Goal: Task Accomplishment & Management: Use online tool/utility

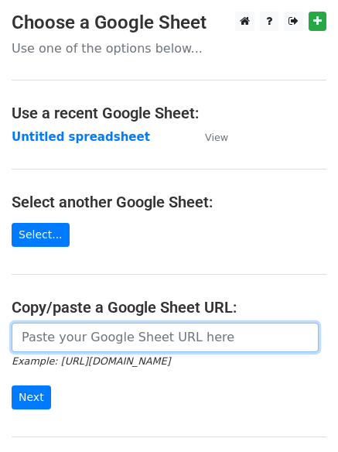
click at [87, 335] on input "url" at bounding box center [165, 337] width 307 height 29
type input "[URL][DOMAIN_NAME]"
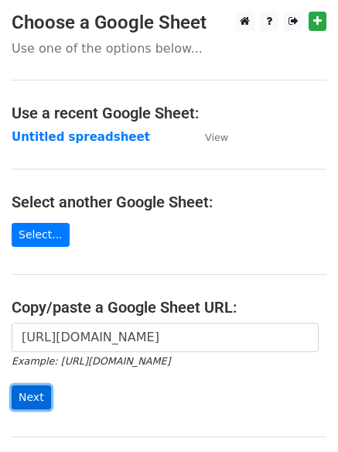
click at [20, 396] on input "Next" at bounding box center [31, 398] width 39 height 24
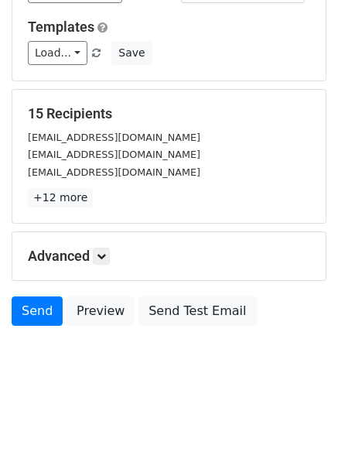
scroll to position [149, 0]
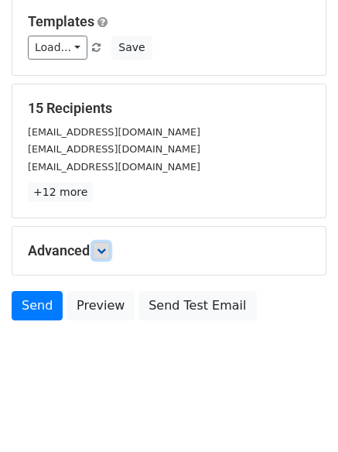
click at [105, 249] on icon at bounding box center [101, 250] width 9 height 9
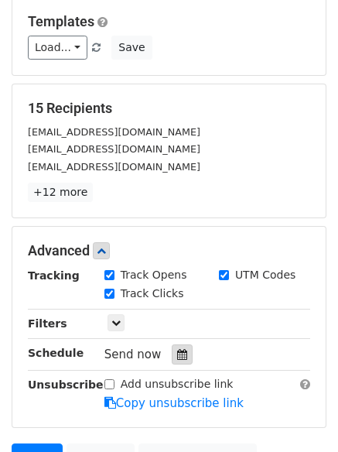
click at [177, 352] on icon at bounding box center [182, 354] width 10 height 11
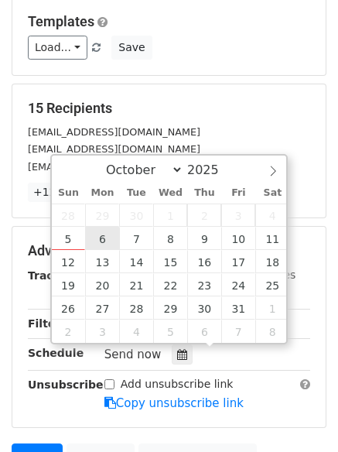
type input "2025-10-06 12:00"
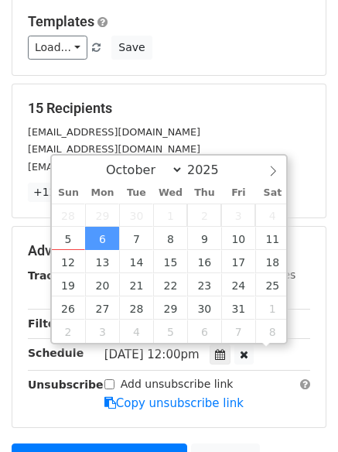
scroll to position [1, 0]
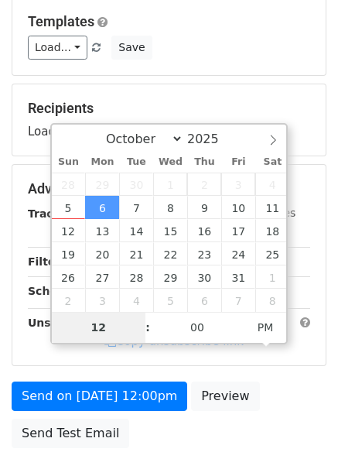
type input "4"
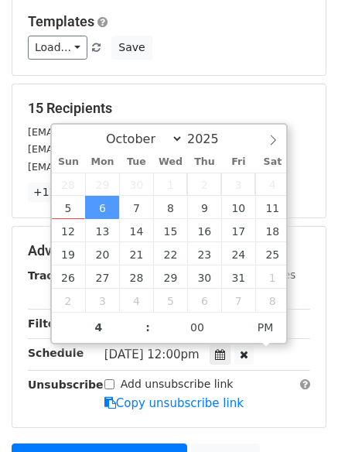
type input "2025-10-06 16:00"
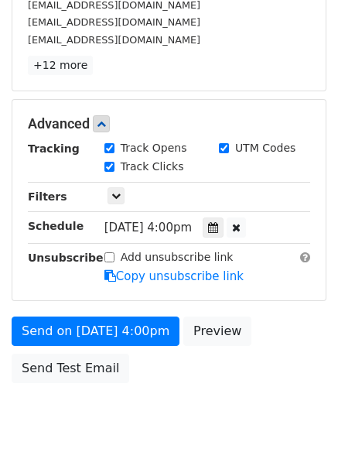
scroll to position [309, 0]
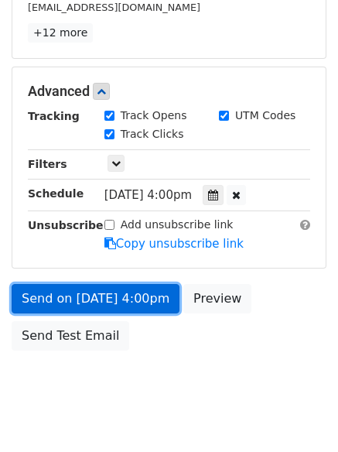
click at [76, 298] on link "Send on Oct 6 at 4:00pm" at bounding box center [96, 298] width 168 height 29
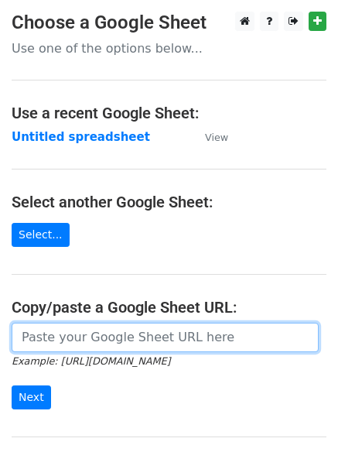
click at [85, 336] on input "url" at bounding box center [165, 337] width 307 height 29
type input "https://docs.google.com/spreadsheets/d/1xvD38upHaKk91aLNGwaYmi-_Scxf46eTzpdoUCG…"
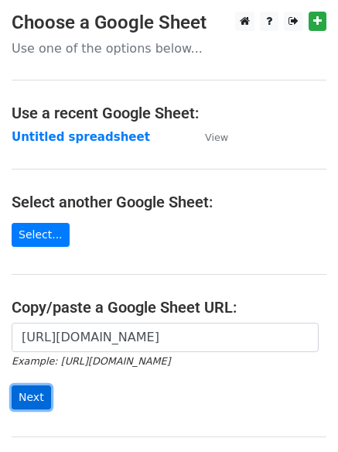
click at [19, 397] on input "Next" at bounding box center [31, 398] width 39 height 24
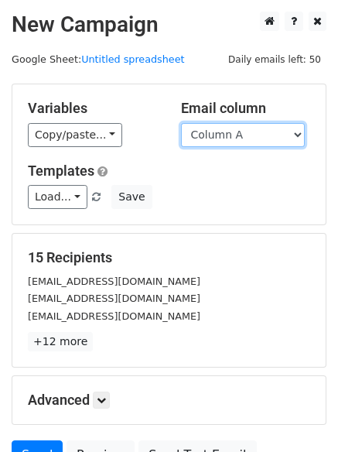
click at [297, 129] on select "Column A Column B Column C Column D" at bounding box center [243, 135] width 124 height 24
select select "Column B"
click at [181, 123] on select "Column A Column B Column C Column D" at bounding box center [243, 135] width 124 height 24
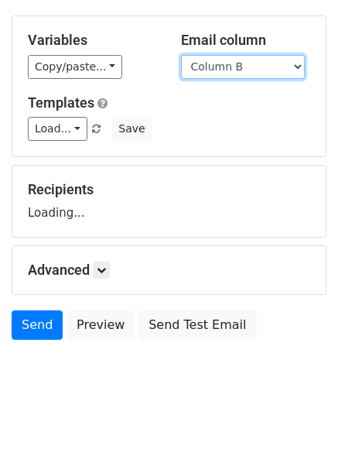
scroll to position [87, 0]
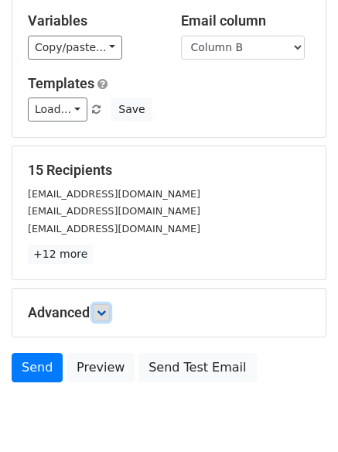
click at [106, 308] on icon at bounding box center [101, 312] width 9 height 9
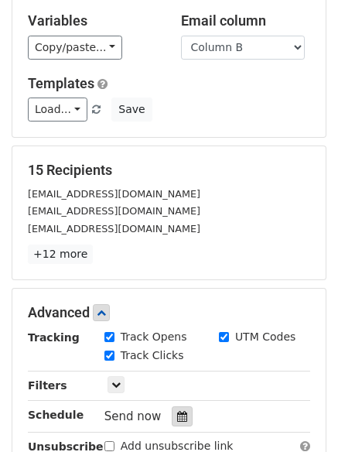
click at [177, 413] on icon at bounding box center [182, 416] width 10 height 11
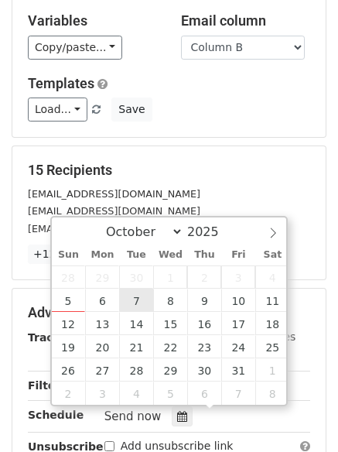
type input "2025-10-07 12:00"
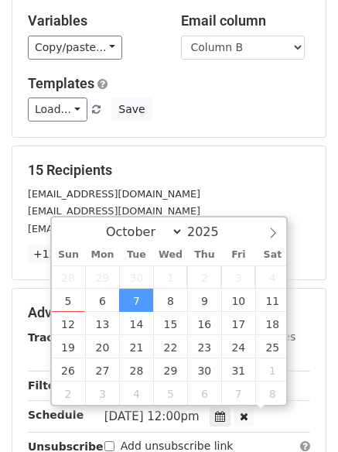
scroll to position [1, 0]
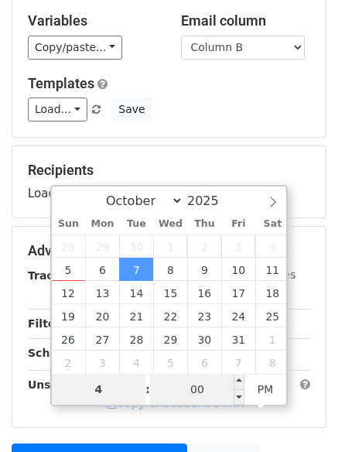
type input "4"
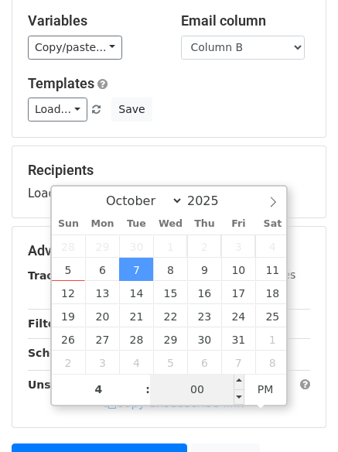
type input "2025-10-07 16:00"
type input "04"
click at [195, 393] on input "00" at bounding box center [197, 389] width 94 height 31
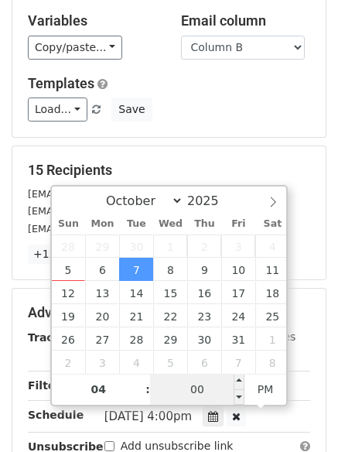
type input "5"
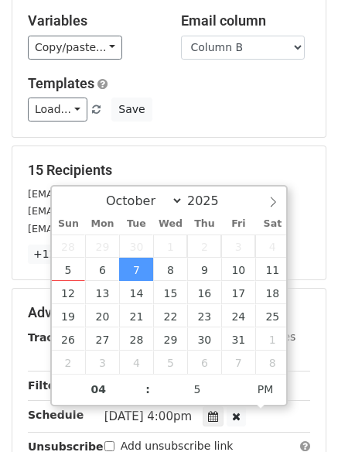
type input "2025-10-07 16:05"
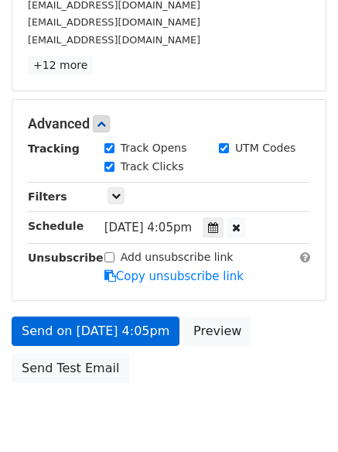
scroll to position [338, 0]
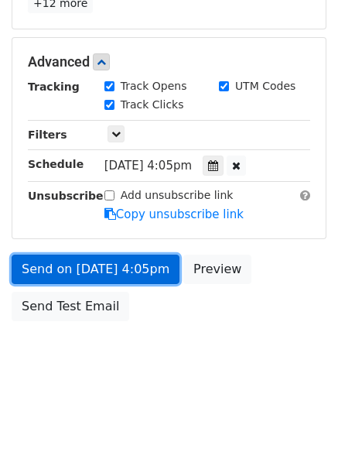
click at [80, 270] on link "Send on Oct 7 at 4:05pm" at bounding box center [96, 269] width 168 height 29
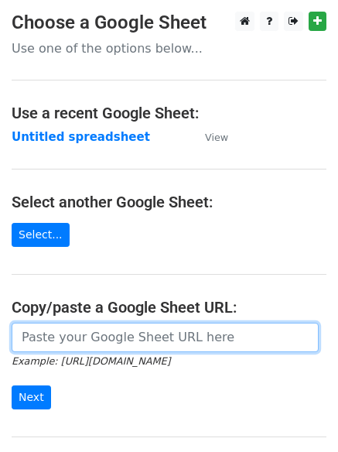
click at [83, 339] on input "url" at bounding box center [165, 337] width 307 height 29
click at [85, 339] on input "url" at bounding box center [165, 337] width 307 height 29
type input "[URL][DOMAIN_NAME]"
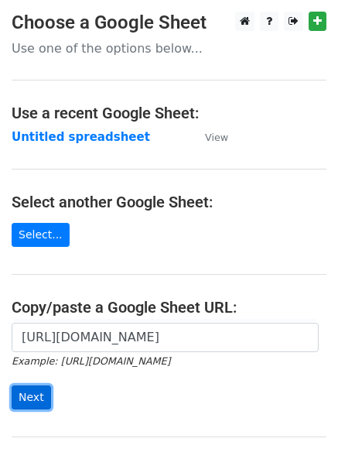
click at [19, 395] on input "Next" at bounding box center [31, 398] width 39 height 24
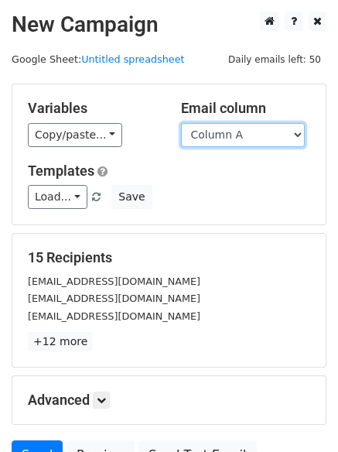
click at [300, 132] on select "Column A Column B Column C Column D" at bounding box center [243, 135] width 124 height 24
select select "Column C"
click at [181, 123] on select "Column A Column B Column C Column D" at bounding box center [243, 135] width 124 height 24
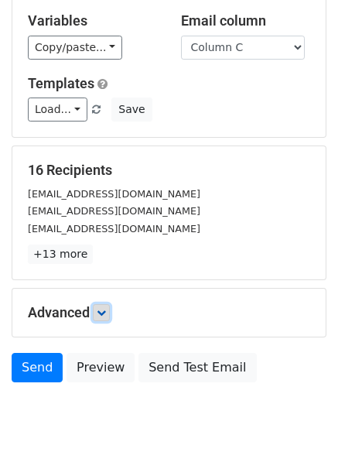
click at [102, 307] on link at bounding box center [101, 312] width 17 height 17
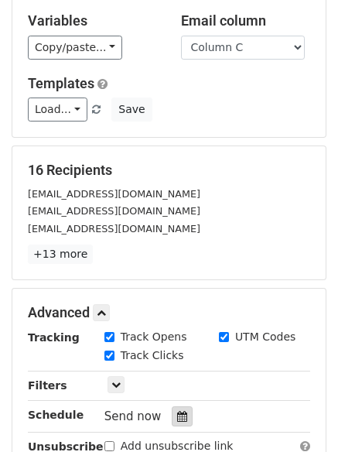
click at [177, 417] on icon at bounding box center [182, 416] width 10 height 11
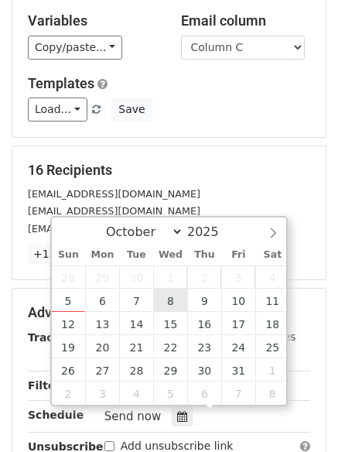
type input "2025-10-08 12:00"
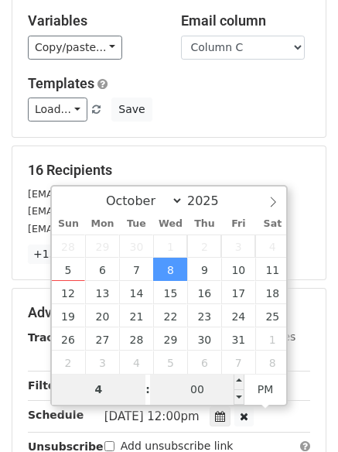
type input "4"
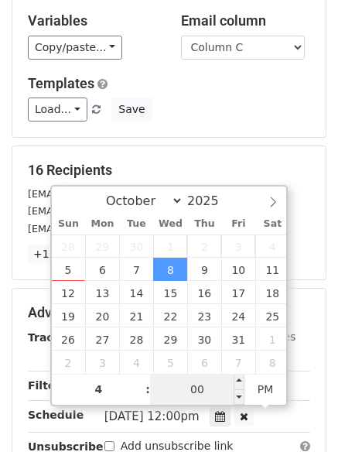
type input "2025-10-08 16:00"
type input "04"
click at [203, 399] on input "00" at bounding box center [197, 389] width 94 height 31
type input "10"
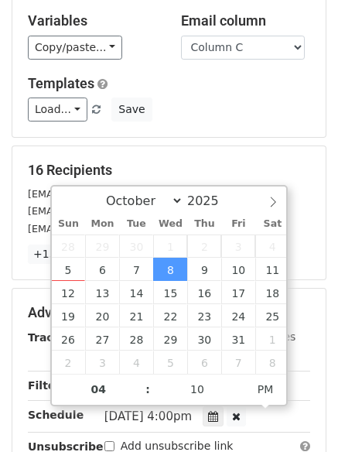
type input "2025-10-08 16:10"
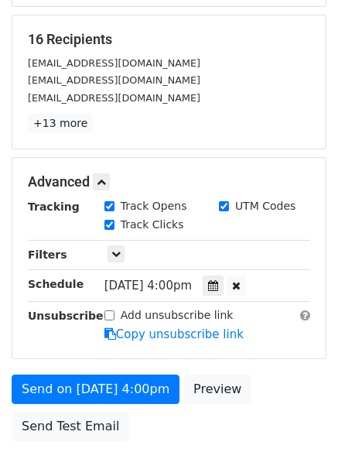
scroll to position [249, 0]
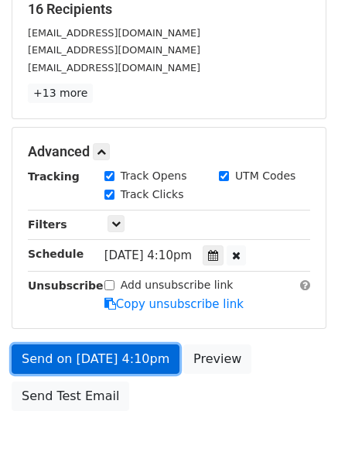
click at [82, 359] on link "Send on Oct 8 at 4:10pm" at bounding box center [96, 359] width 168 height 29
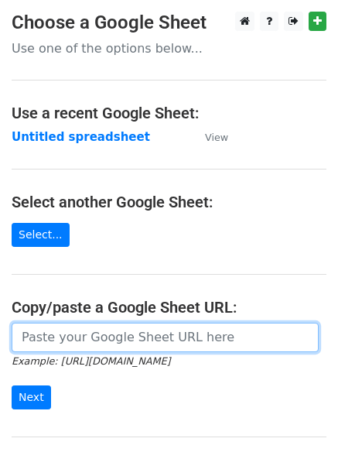
click at [61, 335] on input "url" at bounding box center [165, 337] width 307 height 29
type input "https://docs.google.com/spreadsheets/d/1xvD38upHaKk91aLNGwaYmi-_Scxf46eTzpdoUCG…"
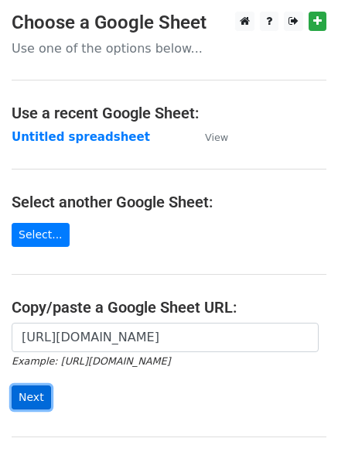
click at [26, 395] on input "Next" at bounding box center [31, 398] width 39 height 24
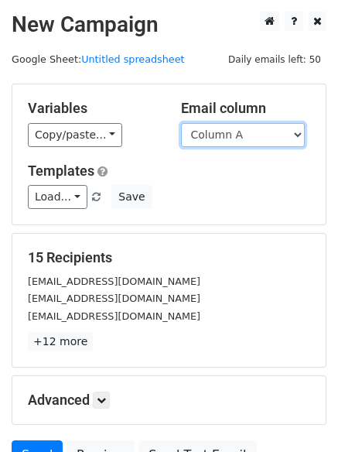
click at [301, 138] on select "Column A Column B Column C Column D" at bounding box center [243, 135] width 124 height 24
select select "Column D"
click at [181, 123] on select "Column A Column B Column C Column D" at bounding box center [243, 135] width 124 height 24
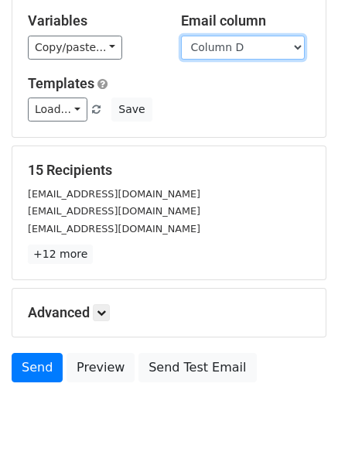
scroll to position [149, 0]
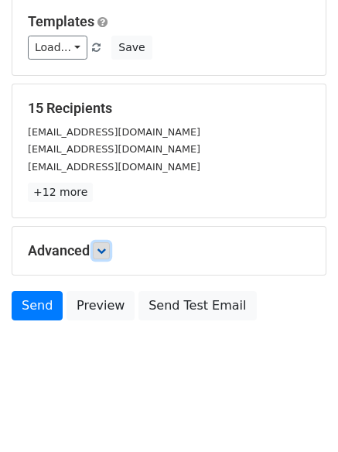
click at [103, 249] on icon at bounding box center [101, 250] width 9 height 9
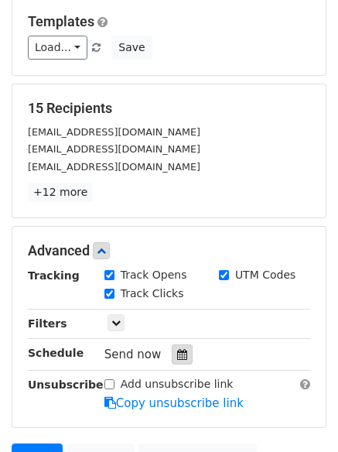
click at [177, 349] on icon at bounding box center [182, 354] width 10 height 11
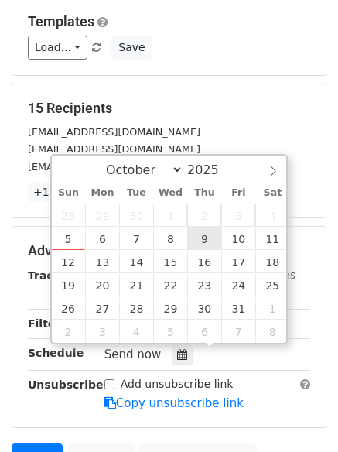
type input "[DATE] 12:00"
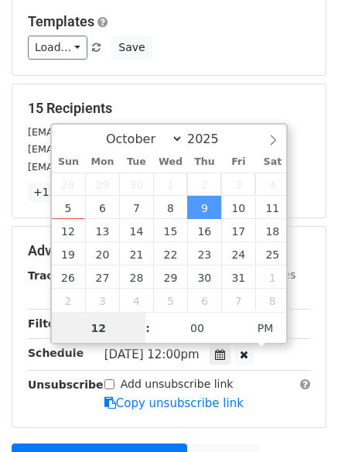
scroll to position [1, 0]
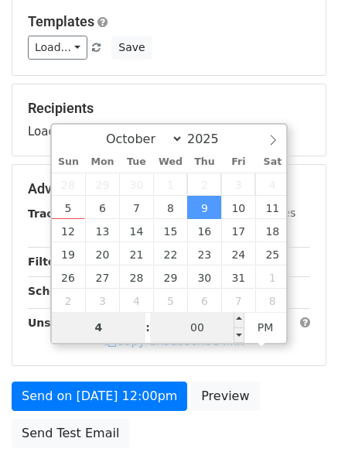
type input "4"
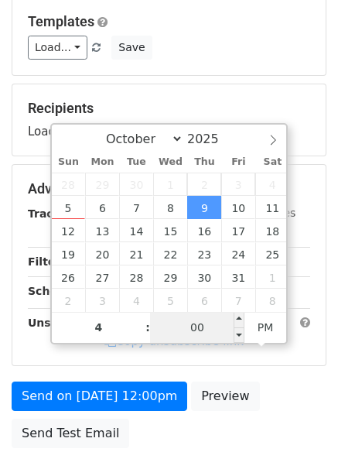
type input "[DATE] 16:00"
type input "04"
click at [200, 327] on input "00" at bounding box center [197, 327] width 94 height 31
type input "15"
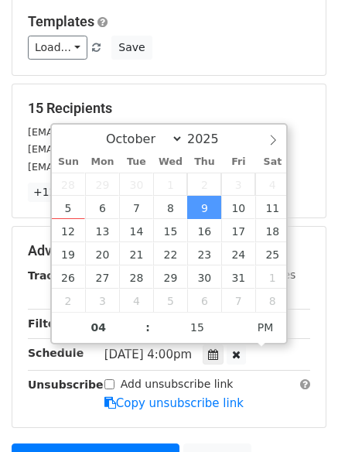
type input "[DATE] 16:15"
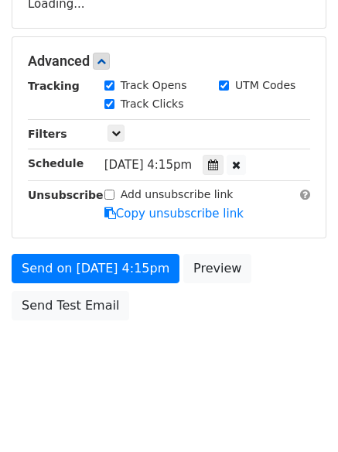
scroll to position [276, 0]
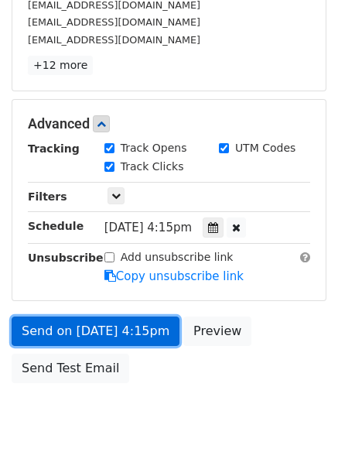
click at [56, 270] on form "Variables Copy/paste... {{Column A}} {{Column B}} {{Column C}} {{Column D}} Ema…" at bounding box center [169, 99] width 315 height 584
click at [54, 331] on link "Send on [DATE] 4:15pm" at bounding box center [96, 331] width 168 height 29
